Goal: Task Accomplishment & Management: Manage account settings

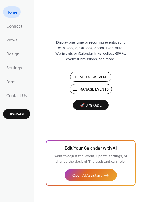
click at [100, 87] on span "Manage Events" at bounding box center [93, 90] width 29 height 6
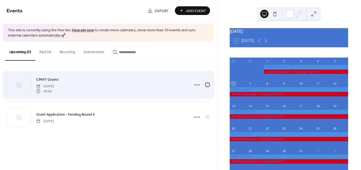
click at [209, 85] on div at bounding box center [208, 85] width 4 height 4
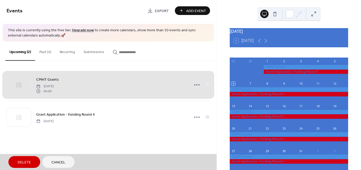
click at [29, 160] on span "Delete" at bounding box center [24, 163] width 13 height 6
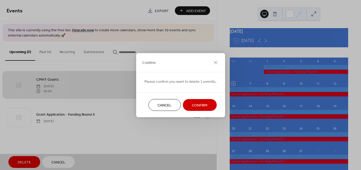
click at [199, 106] on span "Confirm" at bounding box center [200, 106] width 16 height 6
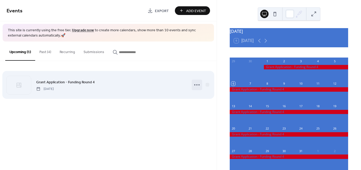
click at [196, 83] on icon at bounding box center [197, 85] width 8 height 8
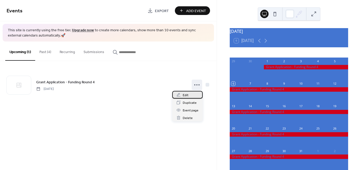
click at [187, 97] on span "Edit" at bounding box center [186, 96] width 6 height 6
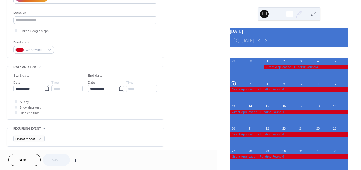
scroll to position [108, 0]
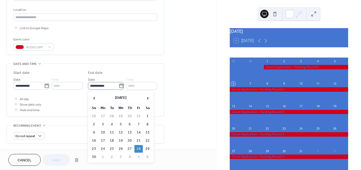
click at [120, 86] on icon at bounding box center [121, 85] width 5 height 5
click at [119, 86] on input "**********" at bounding box center [103, 86] width 31 height 8
click at [139, 130] on td "14" at bounding box center [139, 133] width 8 height 8
type input "**********"
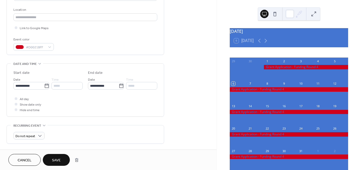
click at [59, 158] on span "Save" at bounding box center [56, 161] width 9 height 6
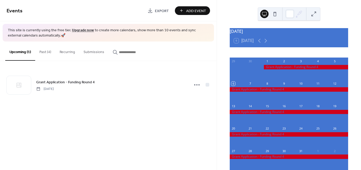
click at [275, 15] on button at bounding box center [275, 14] width 8 height 8
